Goal: Navigation & Orientation: Find specific page/section

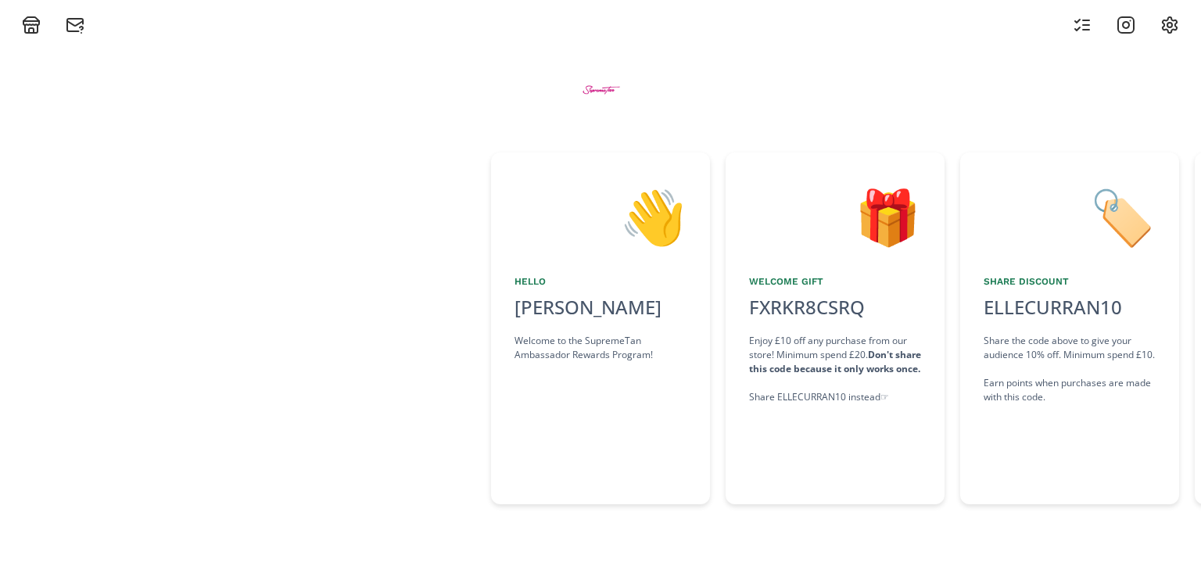
scroll to position [0, 369]
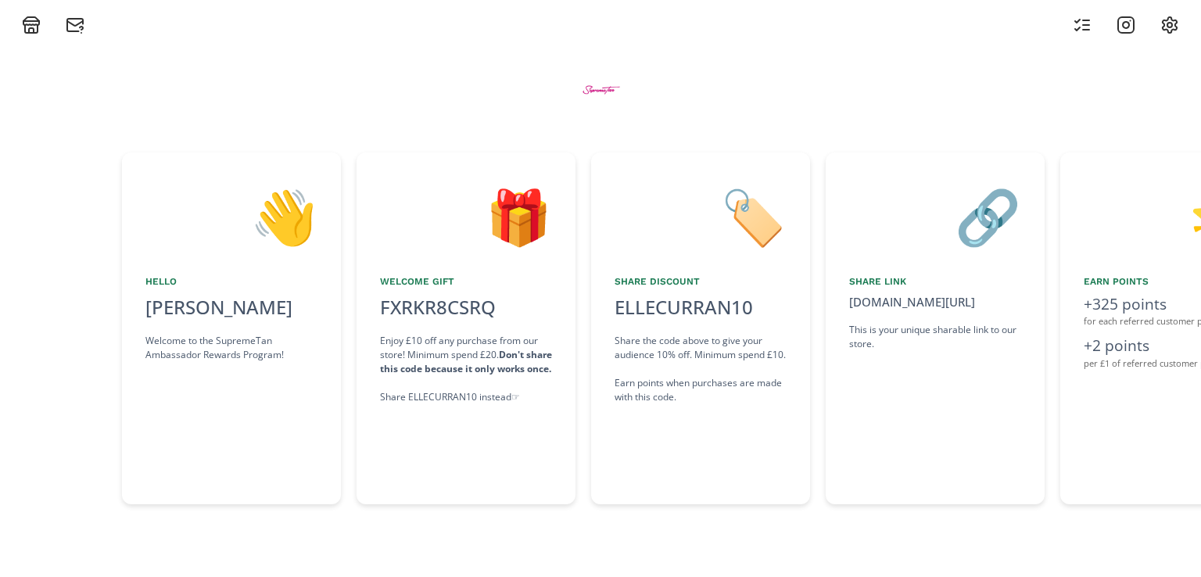
drag, startPoint x: 745, startPoint y: 110, endPoint x: 623, endPoint y: 123, distance: 122.6
click at [623, 123] on div at bounding box center [600, 90] width 938 height 84
drag, startPoint x: 812, startPoint y: 270, endPoint x: 663, endPoint y: 267, distance: 148.6
click at [663, 267] on div "🏷️ Share Discount ELLECURRAN10 click to copy Share the code above to give your …" at bounding box center [708, 329] width 235 height 352
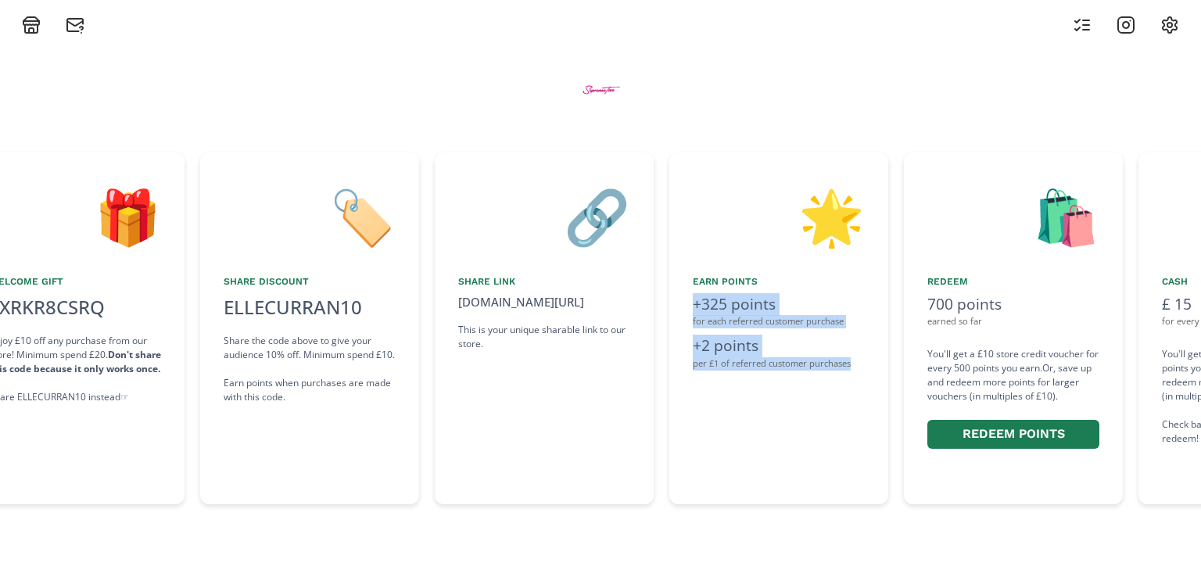
scroll to position [0, 807]
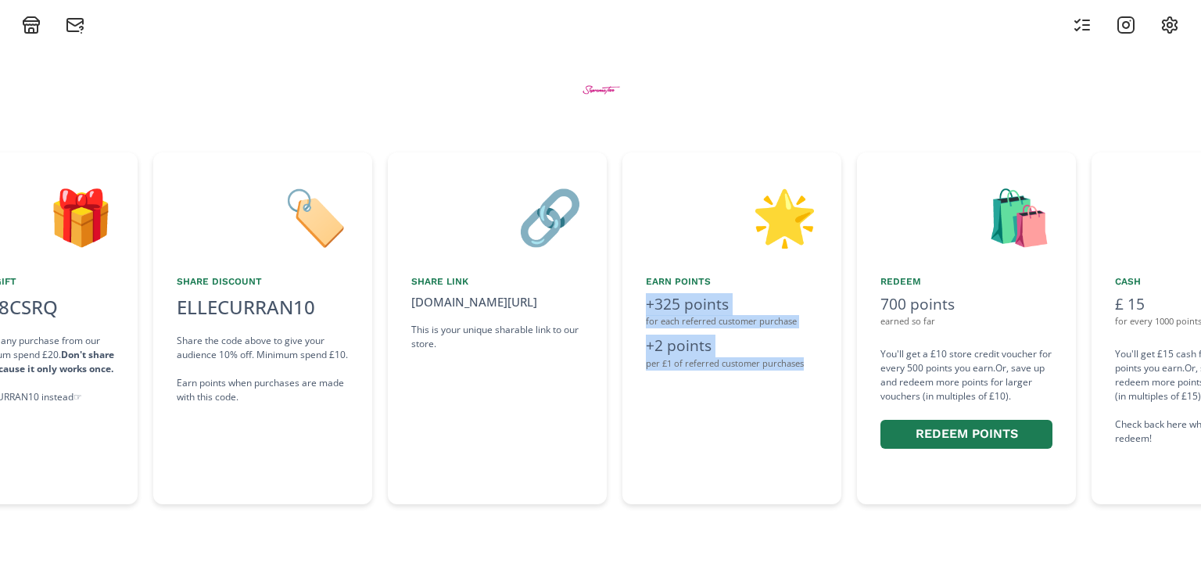
drag, startPoint x: 992, startPoint y: 464, endPoint x: 845, endPoint y: 463, distance: 146.2
click at [845, 463] on div "👋 Hello [PERSON_NAME] Welcome to the SupremeTan Ambassador Rewards Program! 🎁 W…" at bounding box center [600, 329] width 1201 height 368
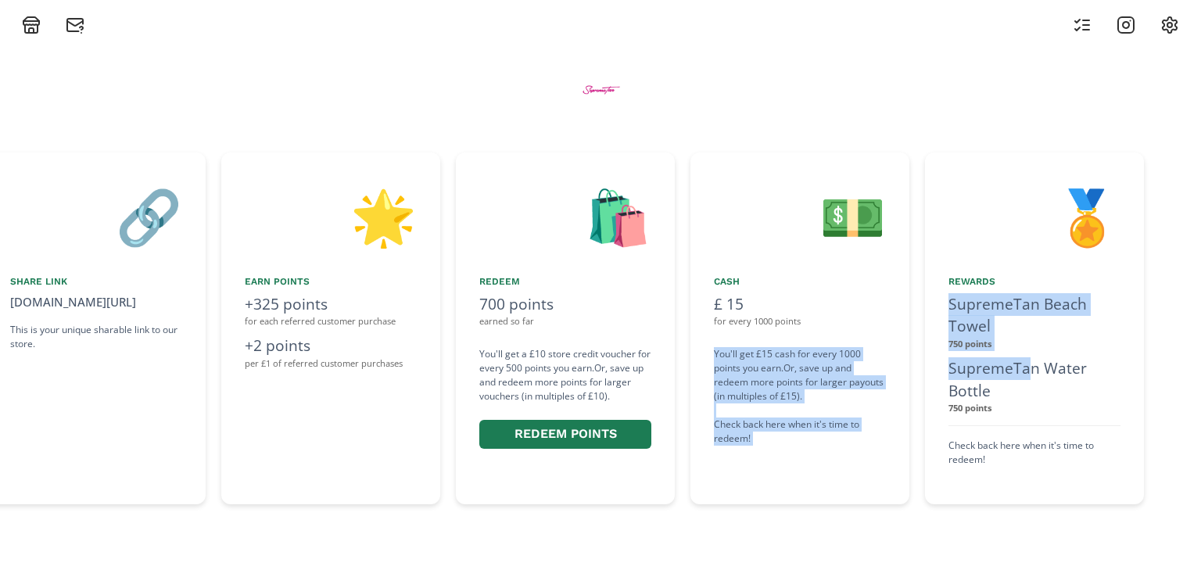
scroll to position [0, 1309]
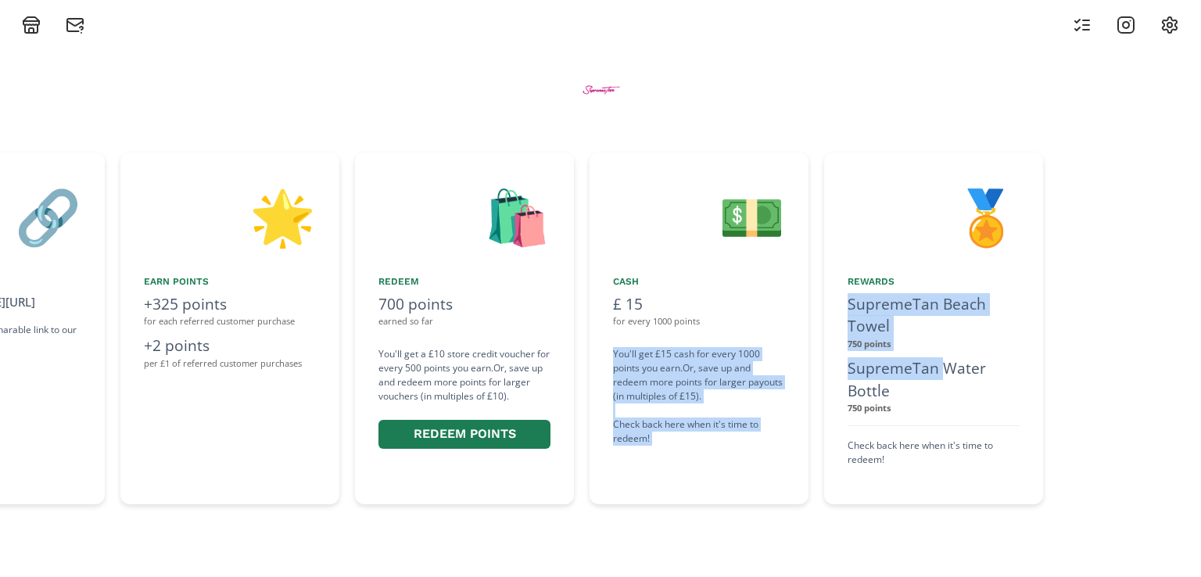
drag, startPoint x: 1113, startPoint y: 357, endPoint x: 946, endPoint y: 360, distance: 167.4
click at [946, 360] on div "👋 Hello [PERSON_NAME] Welcome to the SupremeTan Ambassador Rewards Program! 🎁 W…" at bounding box center [600, 329] width 1201 height 368
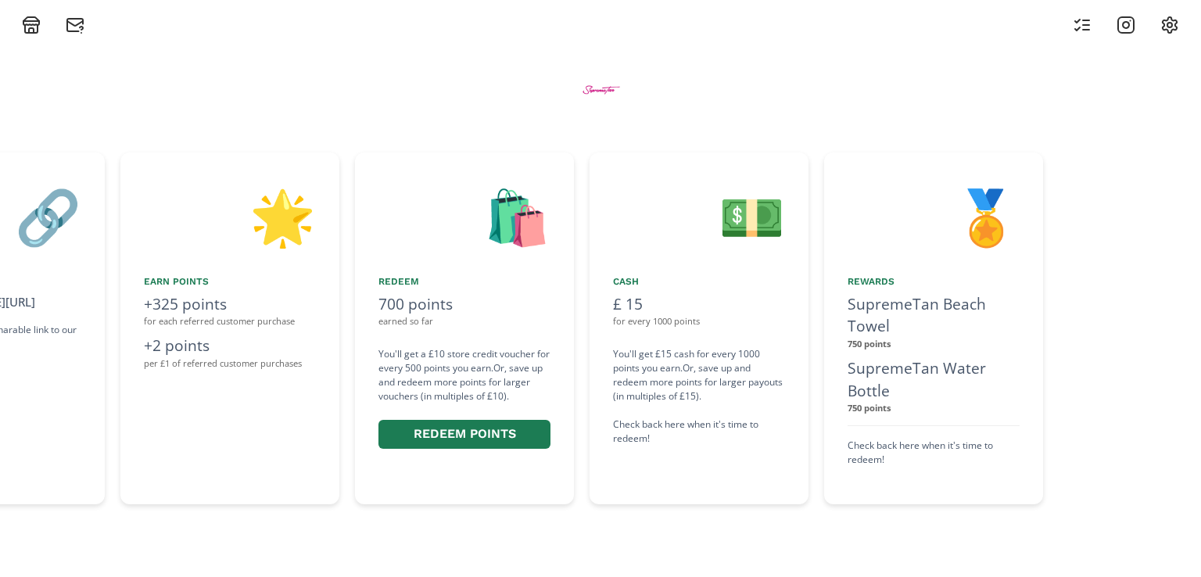
click at [952, 542] on div "👋 Hello [PERSON_NAME] Welcome to the SupremeTan Ambassador Rewards Program! 🎁 W…" at bounding box center [600, 305] width 1201 height 543
drag, startPoint x: 910, startPoint y: 376, endPoint x: 918, endPoint y: 395, distance: 20.3
click at [918, 395] on div "SupremeTan Water Bottle" at bounding box center [934, 379] width 172 height 45
click at [906, 367] on div "SupremeTan Water Bottle" at bounding box center [934, 379] width 172 height 45
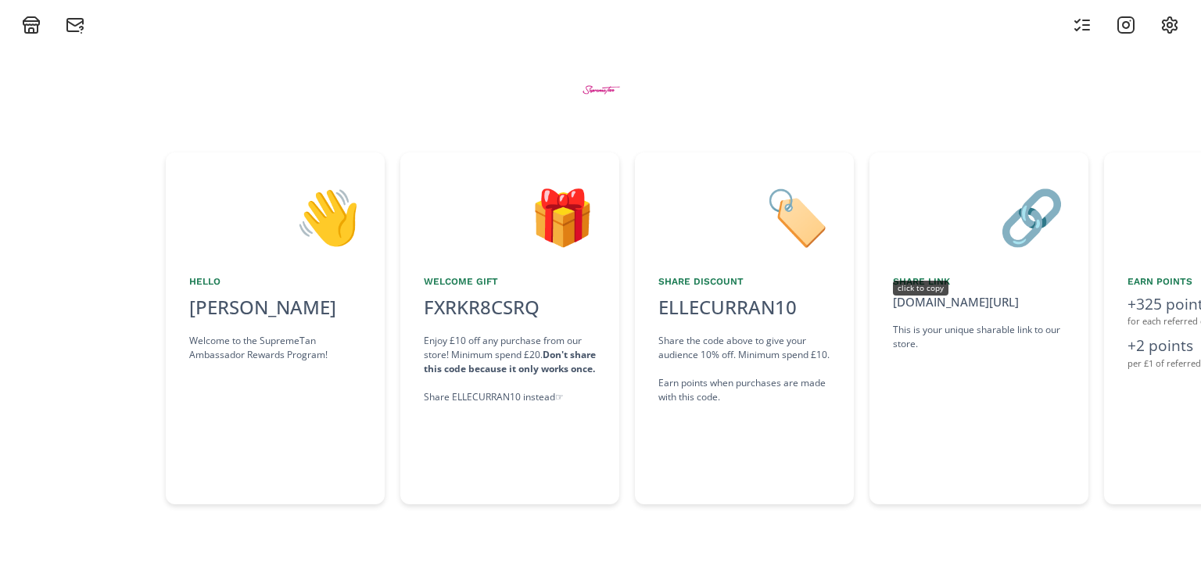
scroll to position [0, 307]
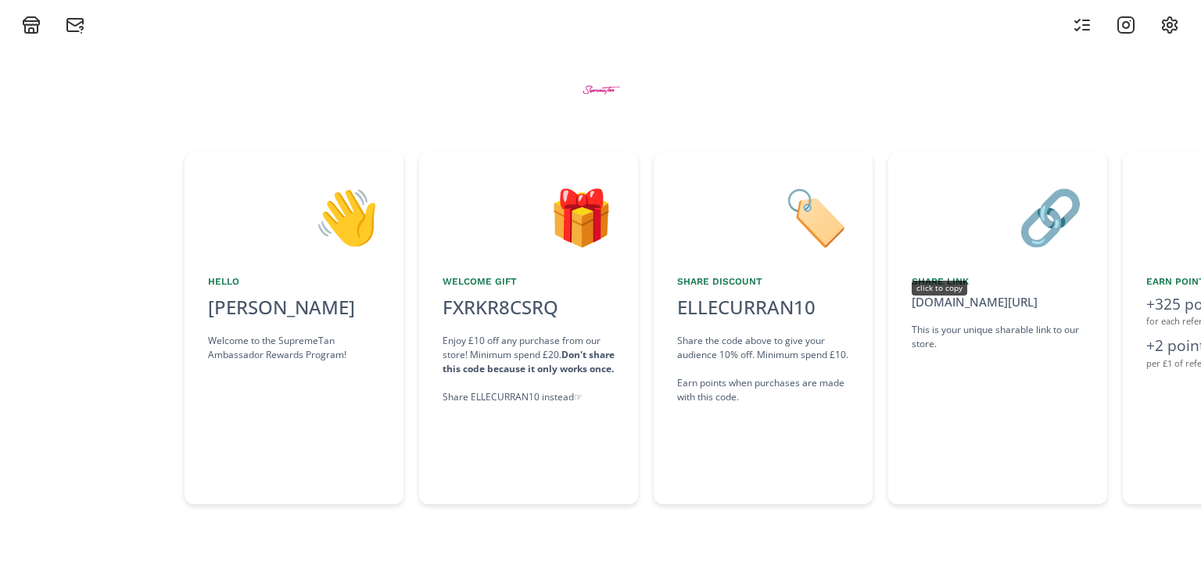
drag, startPoint x: 636, startPoint y: 286, endPoint x: 970, endPoint y: 307, distance: 334.6
click at [970, 307] on div "👋 Hello [PERSON_NAME] Welcome to the SupremeTan Ambassador Rewards Program! 🎁 W…" at bounding box center [600, 329] width 1201 height 368
